Goal: Navigation & Orientation: Find specific page/section

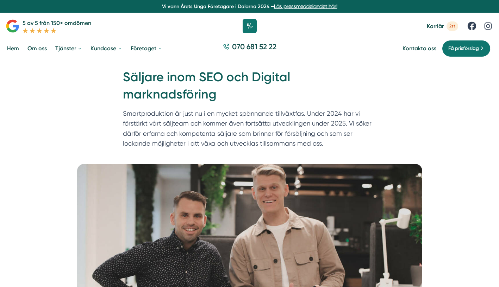
click at [33, 49] on link "Om oss" at bounding box center [37, 48] width 22 height 18
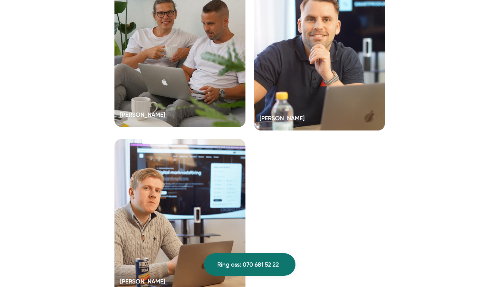
scroll to position [1438, 0]
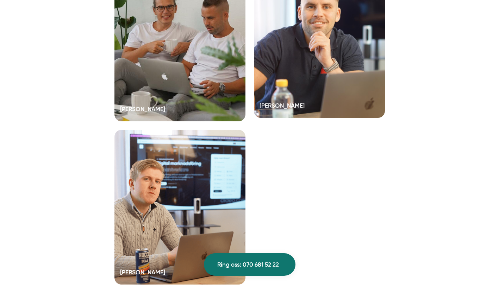
click at [273, 99] on div at bounding box center [319, 40] width 131 height 155
